Goal: Transaction & Acquisition: Purchase product/service

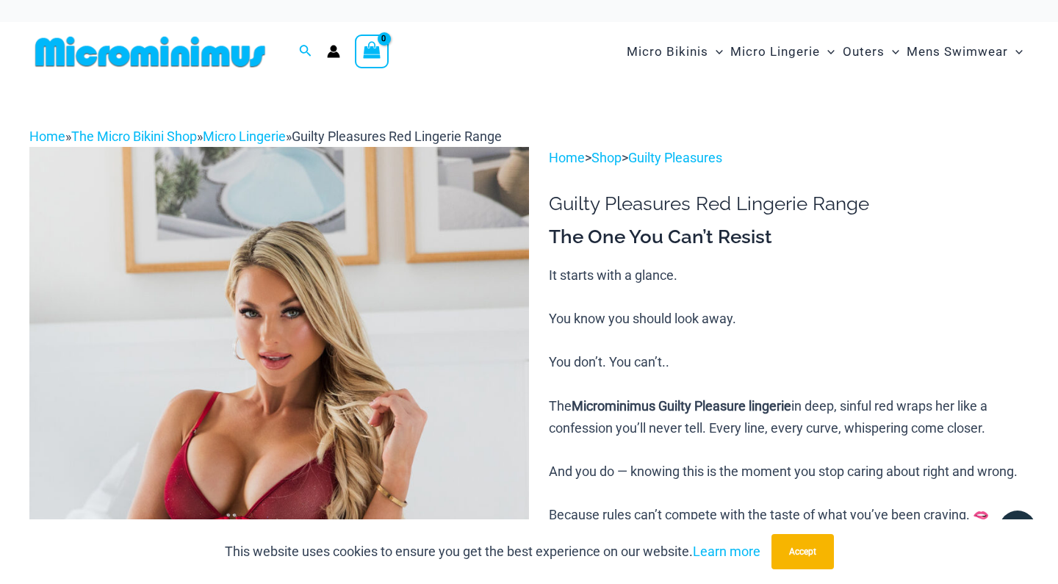
click at [248, 51] on img at bounding box center [150, 51] width 242 height 33
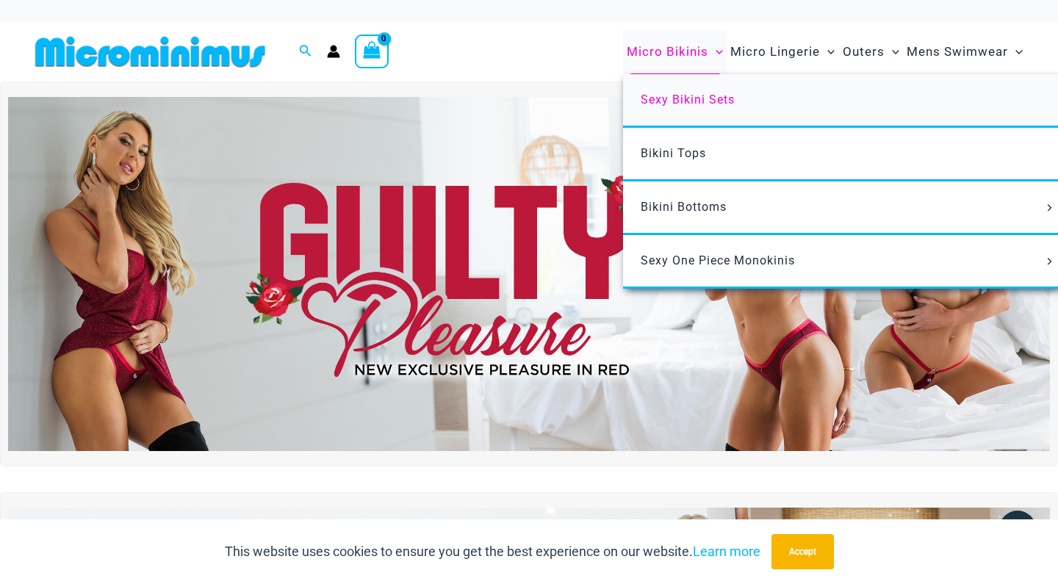
click at [668, 95] on span "Sexy Bikini Sets" at bounding box center [687, 100] width 94 height 14
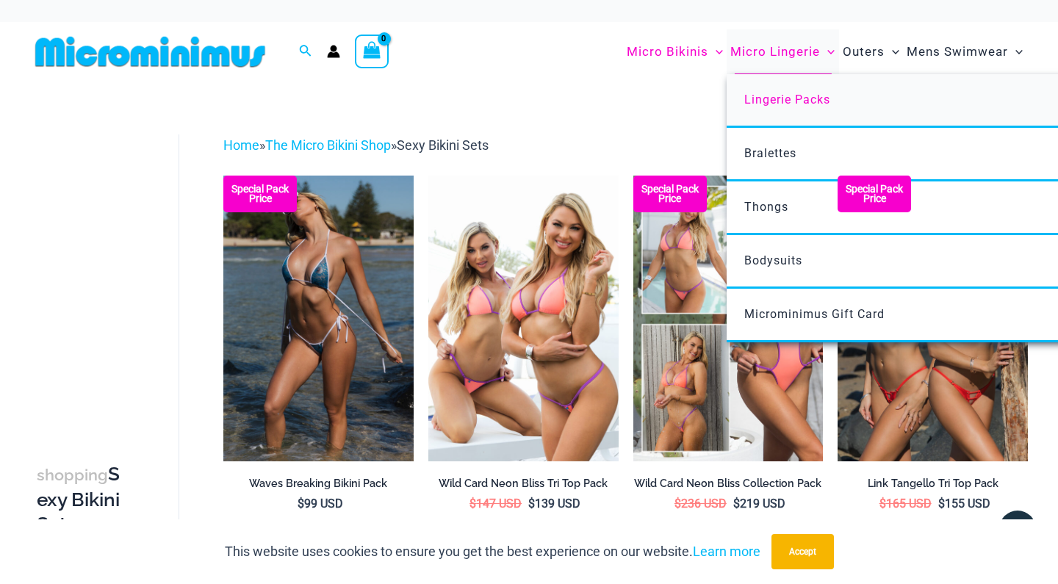
click at [766, 101] on span "Lingerie Packs" at bounding box center [787, 100] width 86 height 14
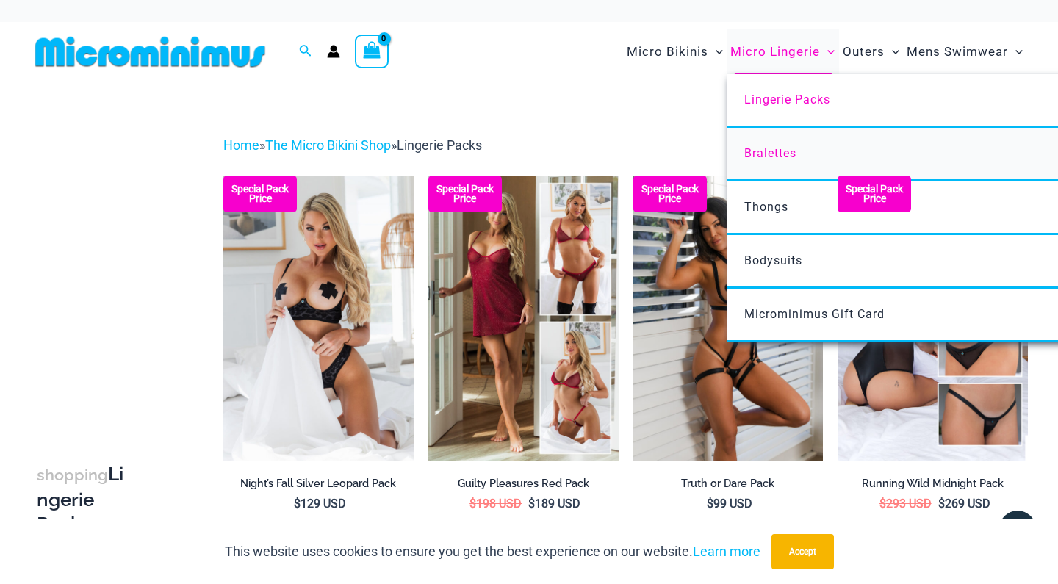
click at [773, 151] on span "Bralettes" at bounding box center [770, 153] width 52 height 14
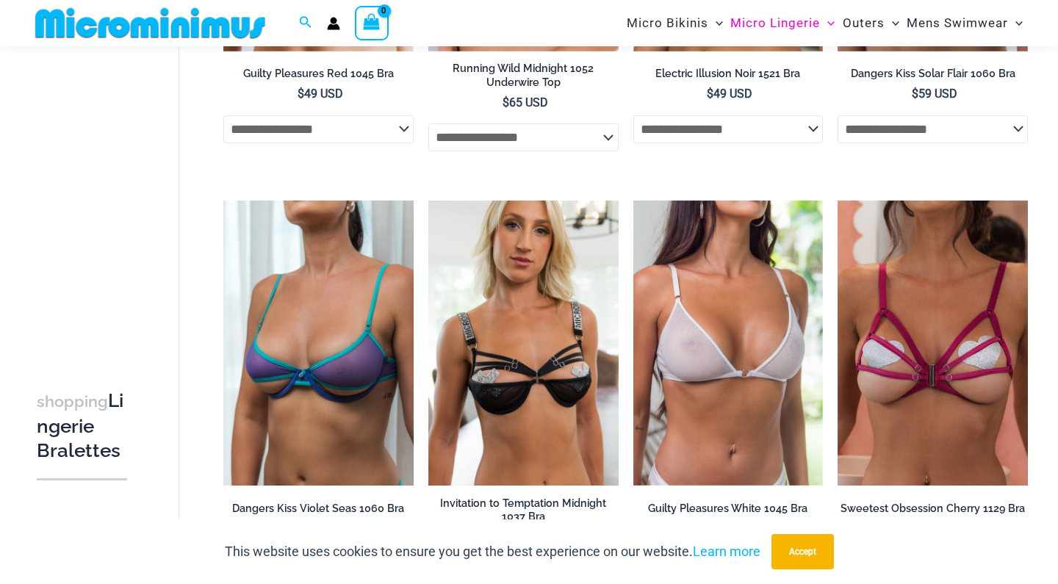
scroll to position [341, 0]
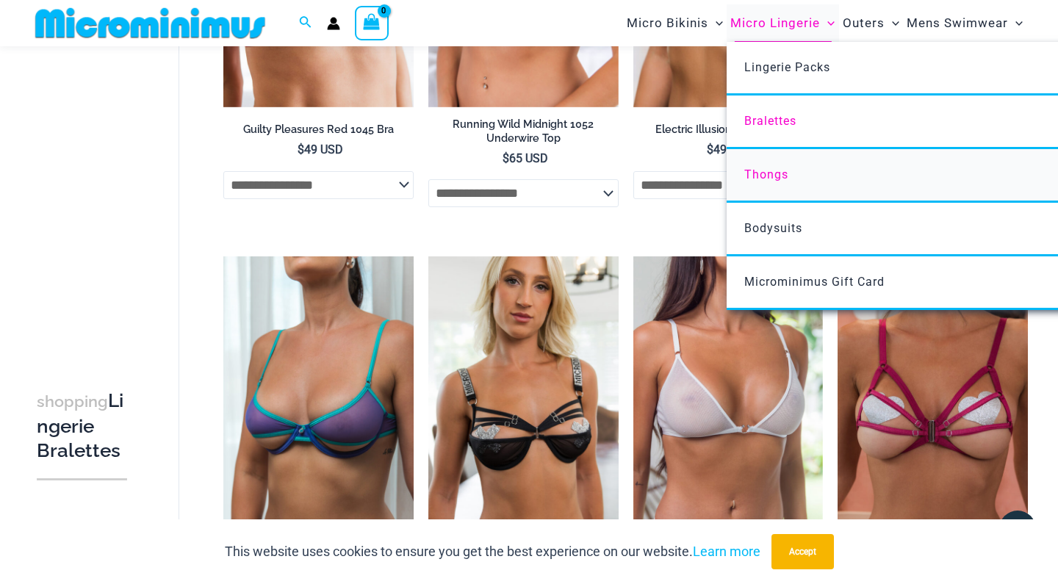
click at [768, 181] on link "Thongs" at bounding box center [944, 176] width 437 height 54
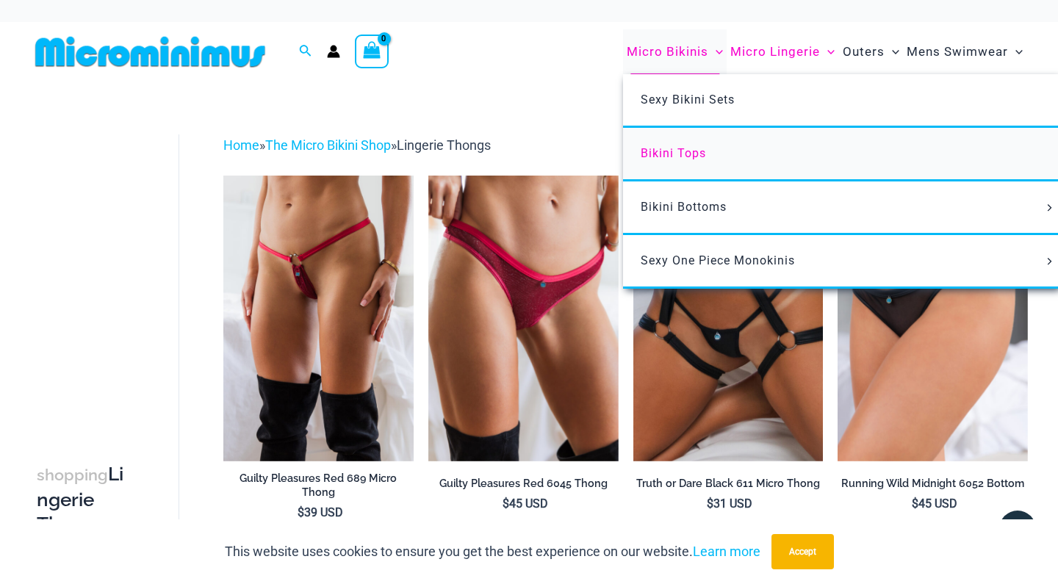
click at [679, 154] on span "Bikini Tops" at bounding box center [672, 153] width 65 height 14
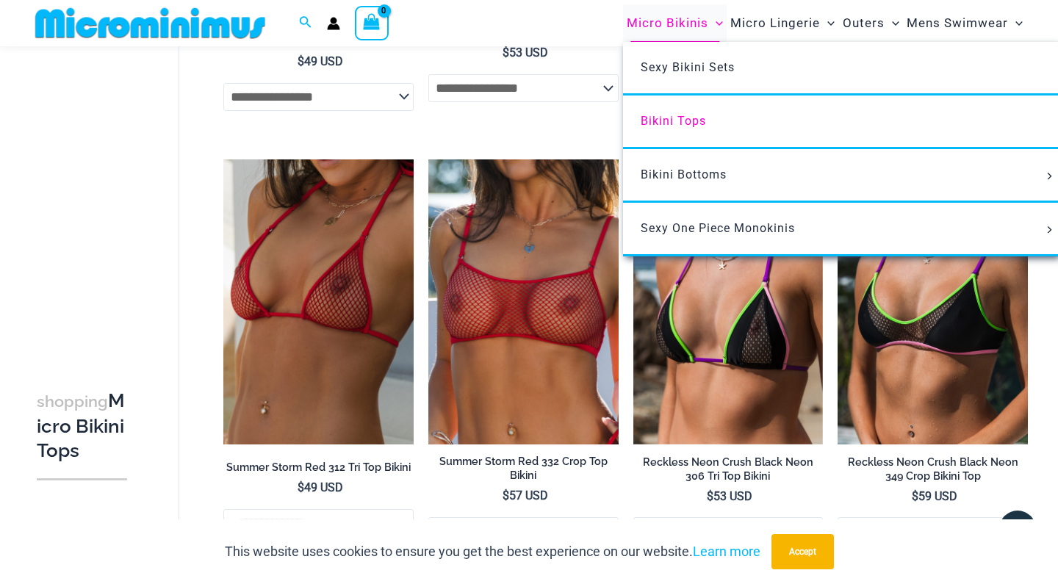
scroll to position [772, 0]
